Goal: Task Accomplishment & Management: Manage account settings

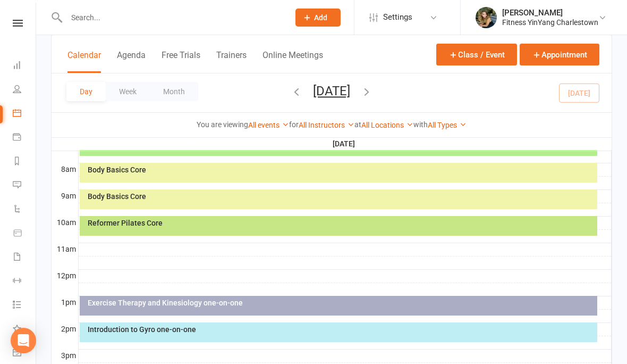
click at [195, 168] on div "Body Basics Core" at bounding box center [341, 169] width 508 height 7
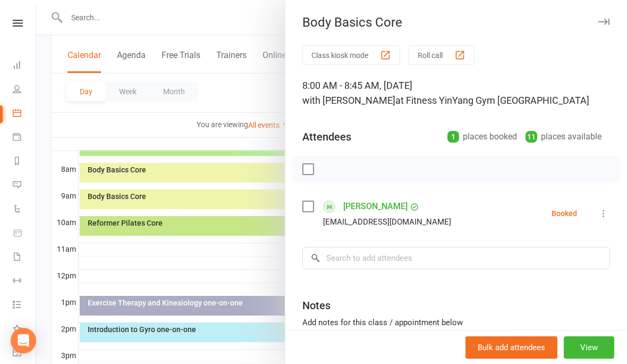
click at [300, 171] on div at bounding box center [456, 169] width 328 height 27
click at [305, 212] on label at bounding box center [307, 206] width 11 height 11
click at [335, 167] on icon "button" at bounding box center [331, 169] width 9 height 9
click at [131, 198] on div at bounding box center [331, 182] width 591 height 364
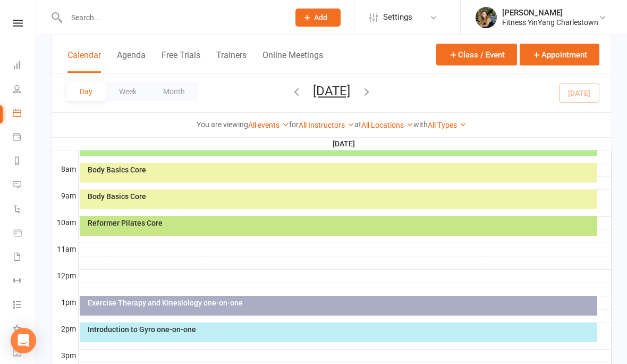
click at [179, 207] on div "Body Basics Core" at bounding box center [339, 199] width 518 height 20
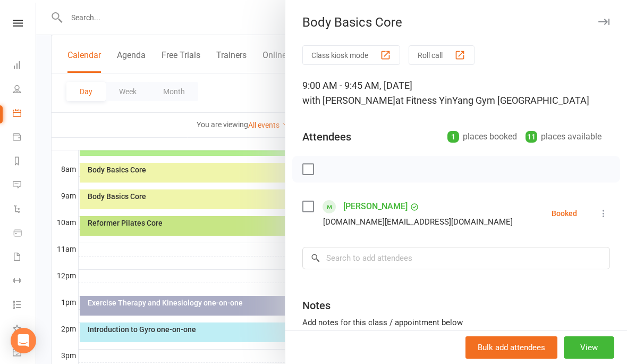
click at [156, 166] on div at bounding box center [331, 182] width 591 height 364
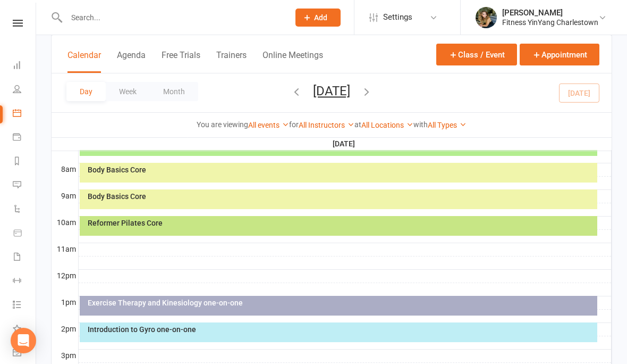
click at [227, 166] on div "Body Basics Core" at bounding box center [341, 169] width 508 height 7
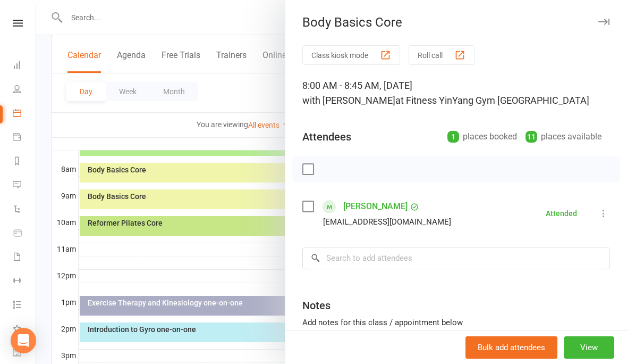
click at [613, 208] on div "Class kiosk mode Roll call 8:00 AM - 8:45 AM, [DATE] with [PERSON_NAME] at Fitn…" at bounding box center [456, 232] width 342 height 374
click at [599, 207] on button at bounding box center [603, 213] width 13 height 13
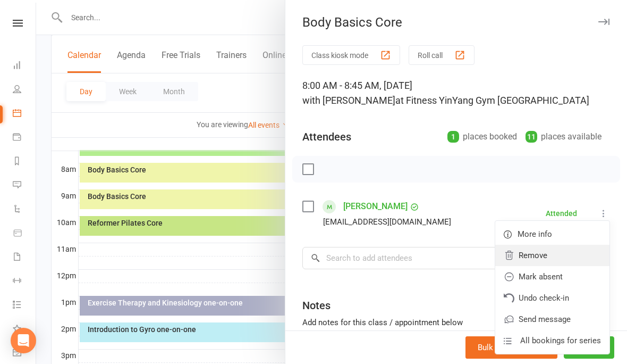
click at [534, 252] on link "Remove" at bounding box center [552, 254] width 114 height 21
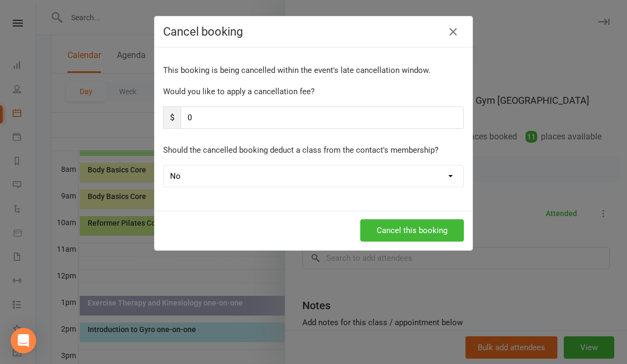
scroll to position [265, 0]
click at [419, 223] on button "Cancel this booking" at bounding box center [412, 230] width 104 height 22
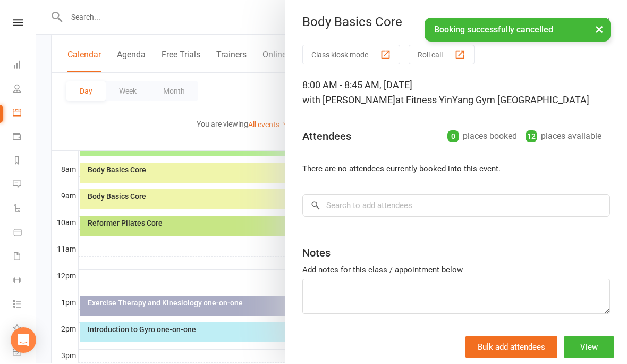
scroll to position [266, 0]
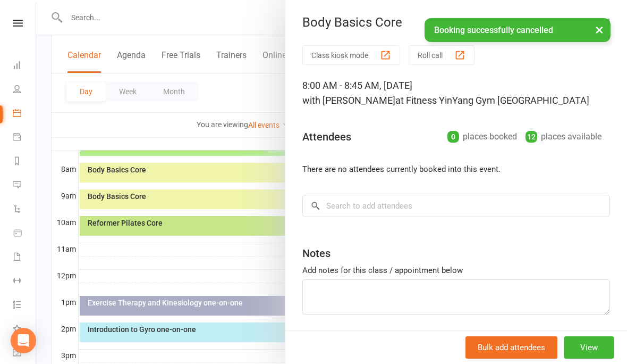
click at [153, 196] on div at bounding box center [331, 182] width 591 height 364
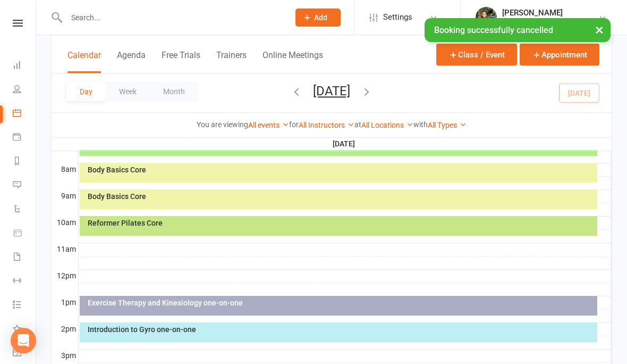
click at [307, 194] on div "Body Basics Core" at bounding box center [341, 195] width 508 height 7
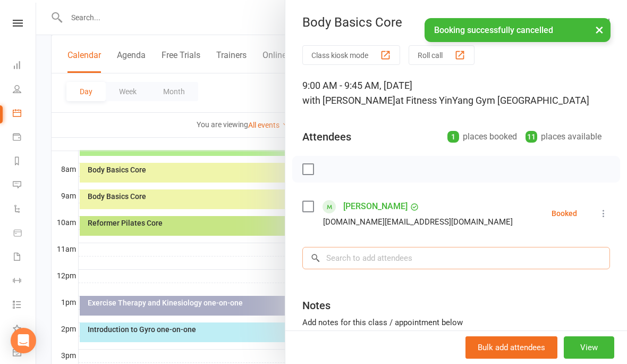
click at [336, 258] on input "search" at bounding box center [456, 258] width 308 height 22
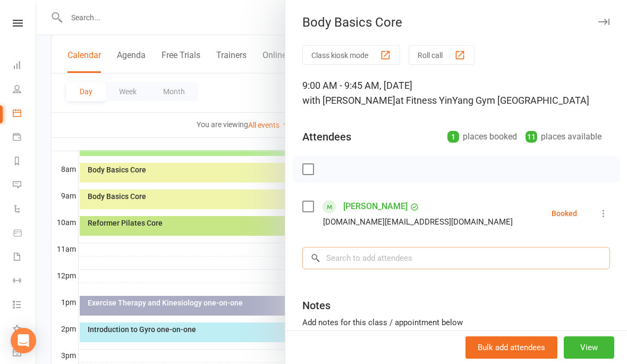
scroll to position [265, 0]
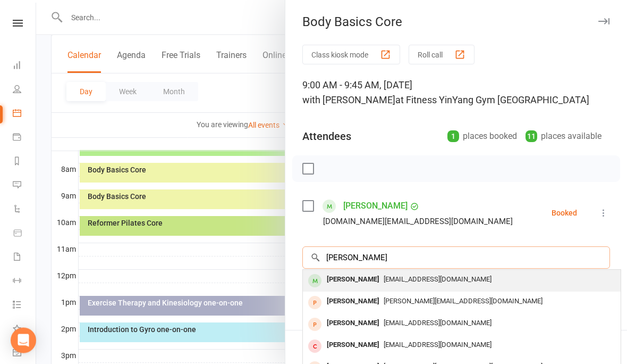
type input "[PERSON_NAME]"
click at [409, 277] on span "[EMAIL_ADDRESS][DOMAIN_NAME]" at bounding box center [438, 279] width 108 height 8
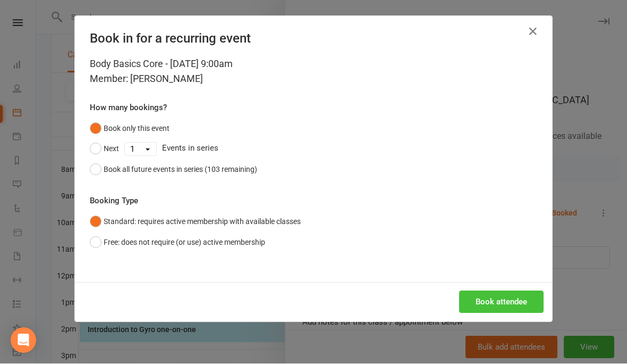
click at [503, 299] on button "Book attendee" at bounding box center [501, 302] width 85 height 22
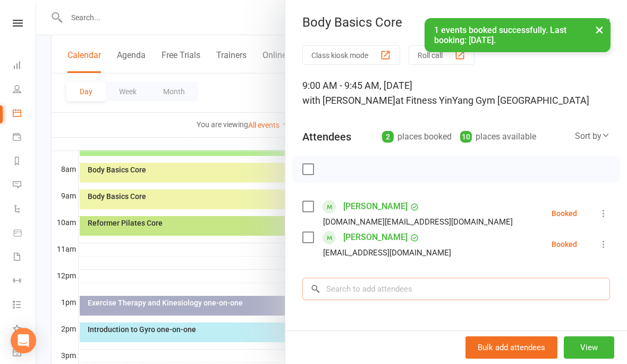
click at [348, 288] on input "search" at bounding box center [456, 288] width 308 height 22
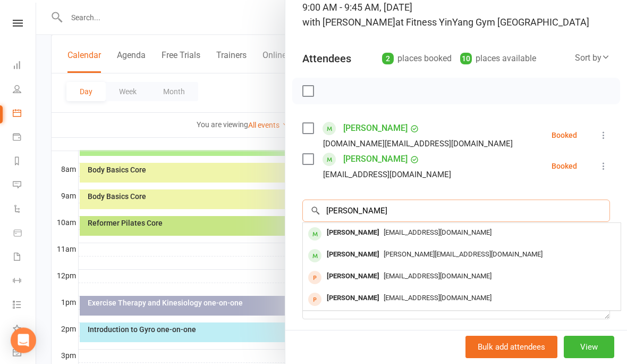
scroll to position [88, 0]
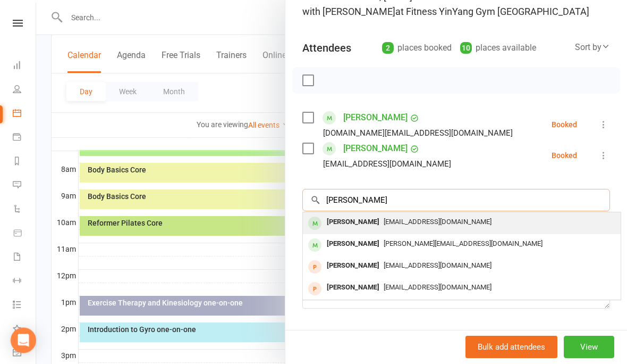
type input "[PERSON_NAME]"
click at [430, 218] on span "[EMAIL_ADDRESS][DOMAIN_NAME]" at bounding box center [438, 222] width 108 height 8
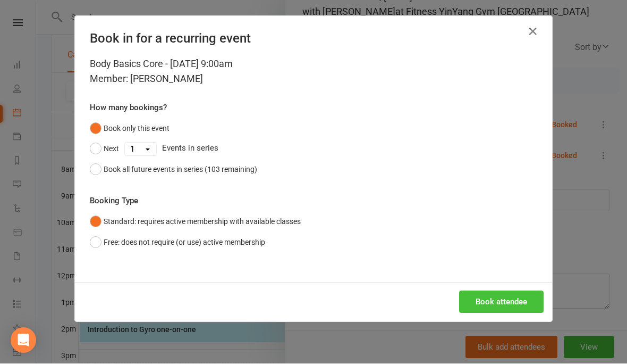
click at [499, 298] on button "Book attendee" at bounding box center [501, 302] width 85 height 22
